Goal: Transaction & Acquisition: Purchase product/service

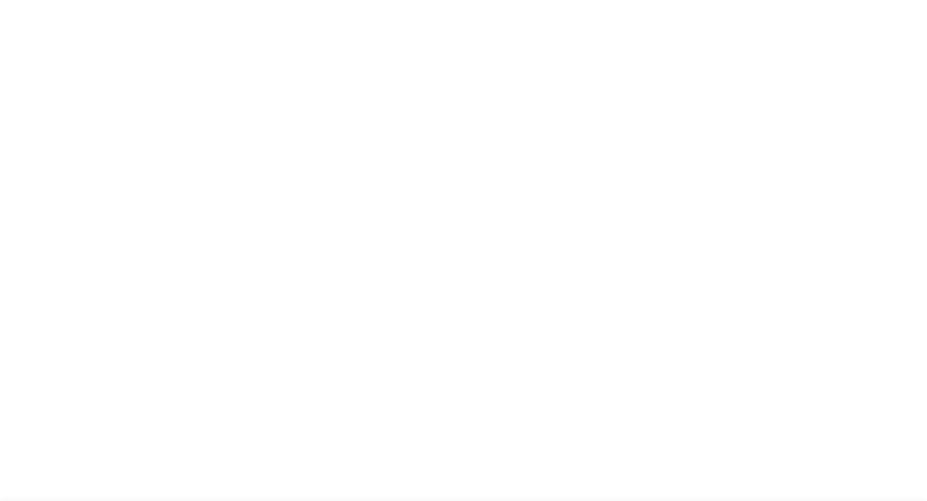
select select "US"
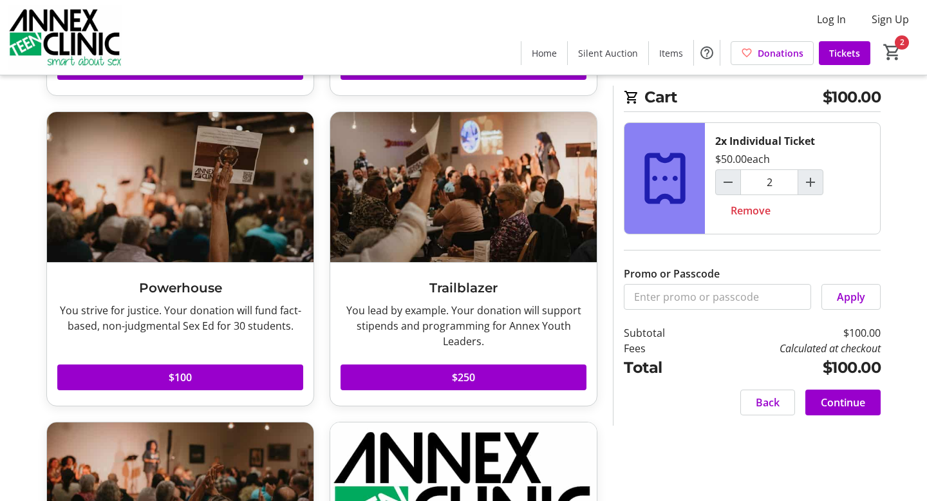
scroll to position [346, 0]
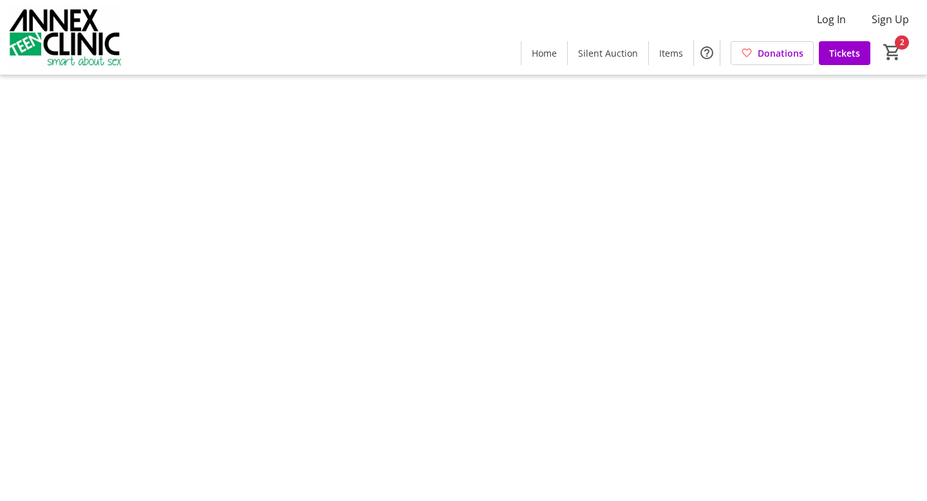
type input "2"
